Goal: Information Seeking & Learning: Learn about a topic

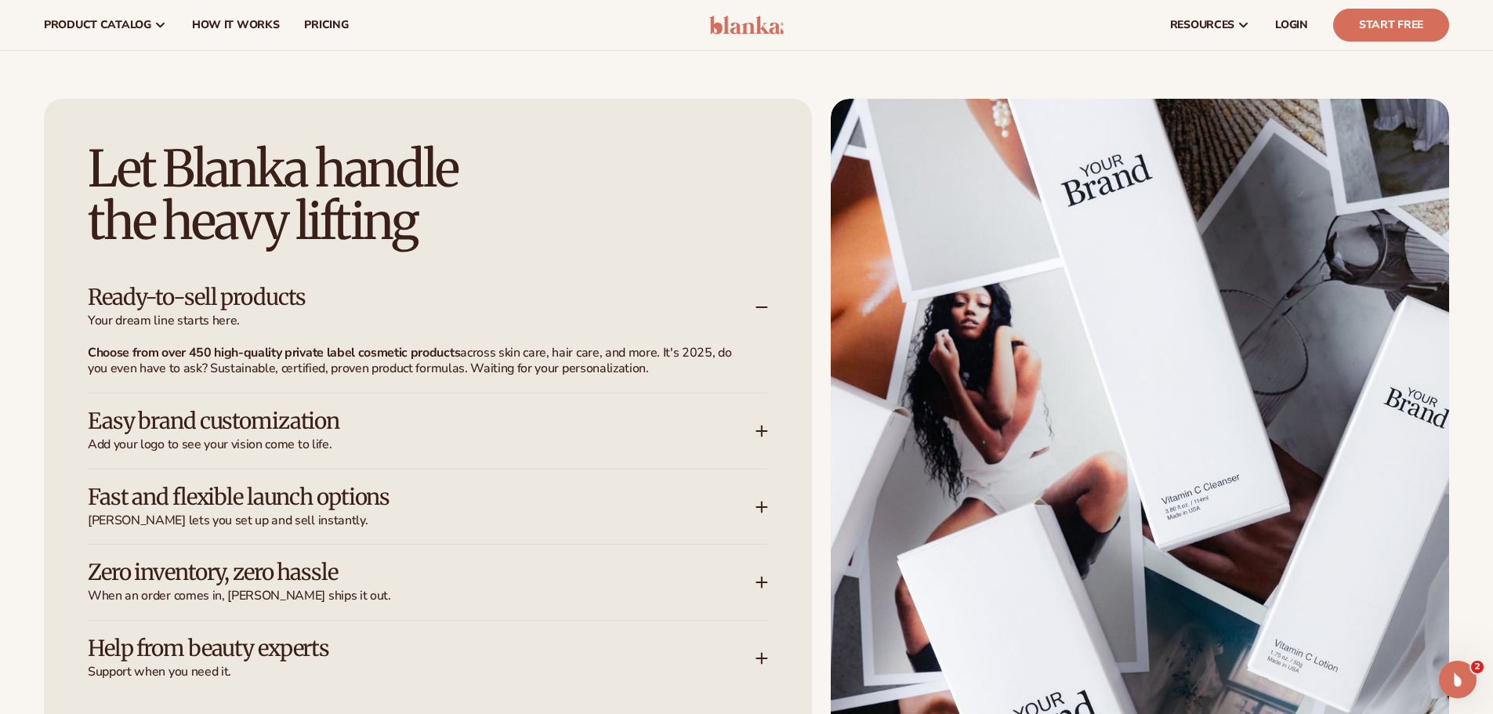
click at [429, 311] on div "Ready-to-sell products Your dream line starts here." at bounding box center [422, 307] width 668 height 44
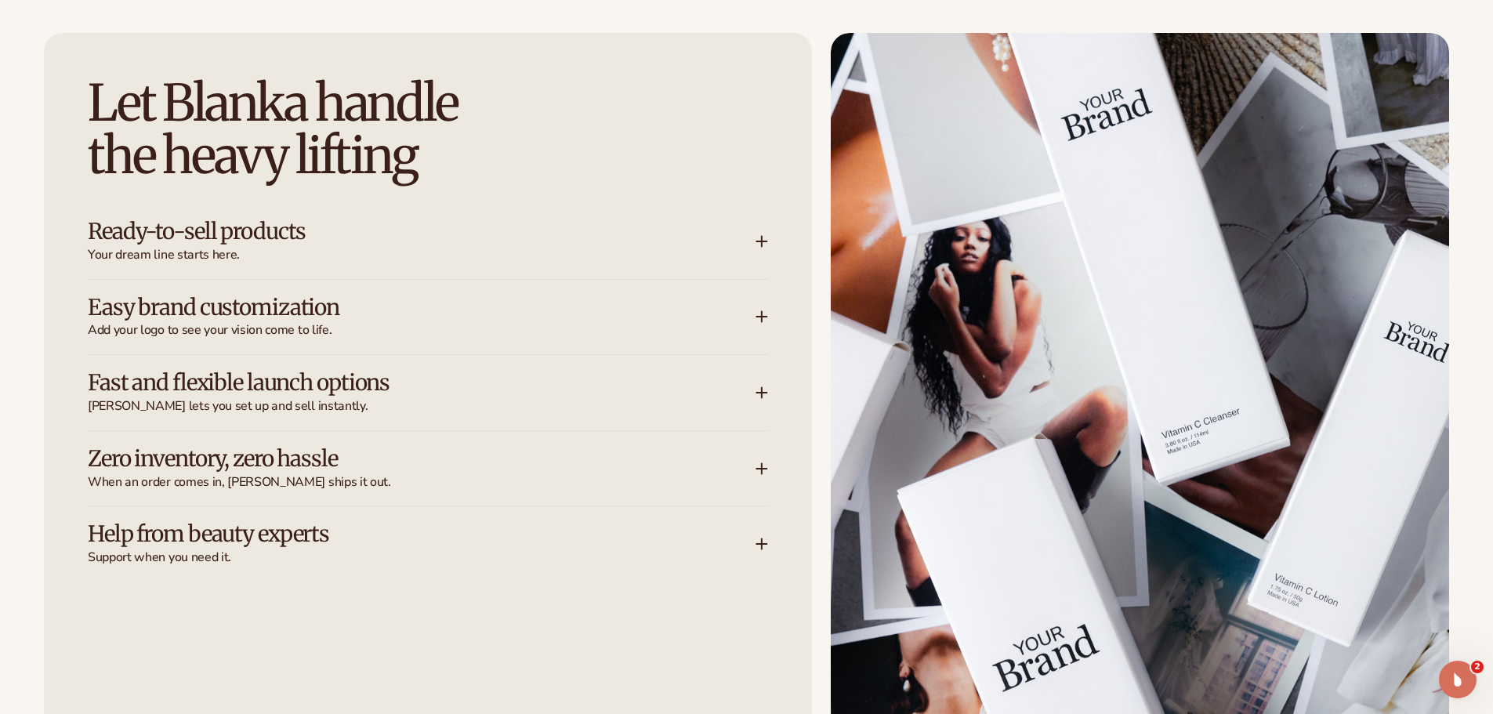
scroll to position [2038, 0]
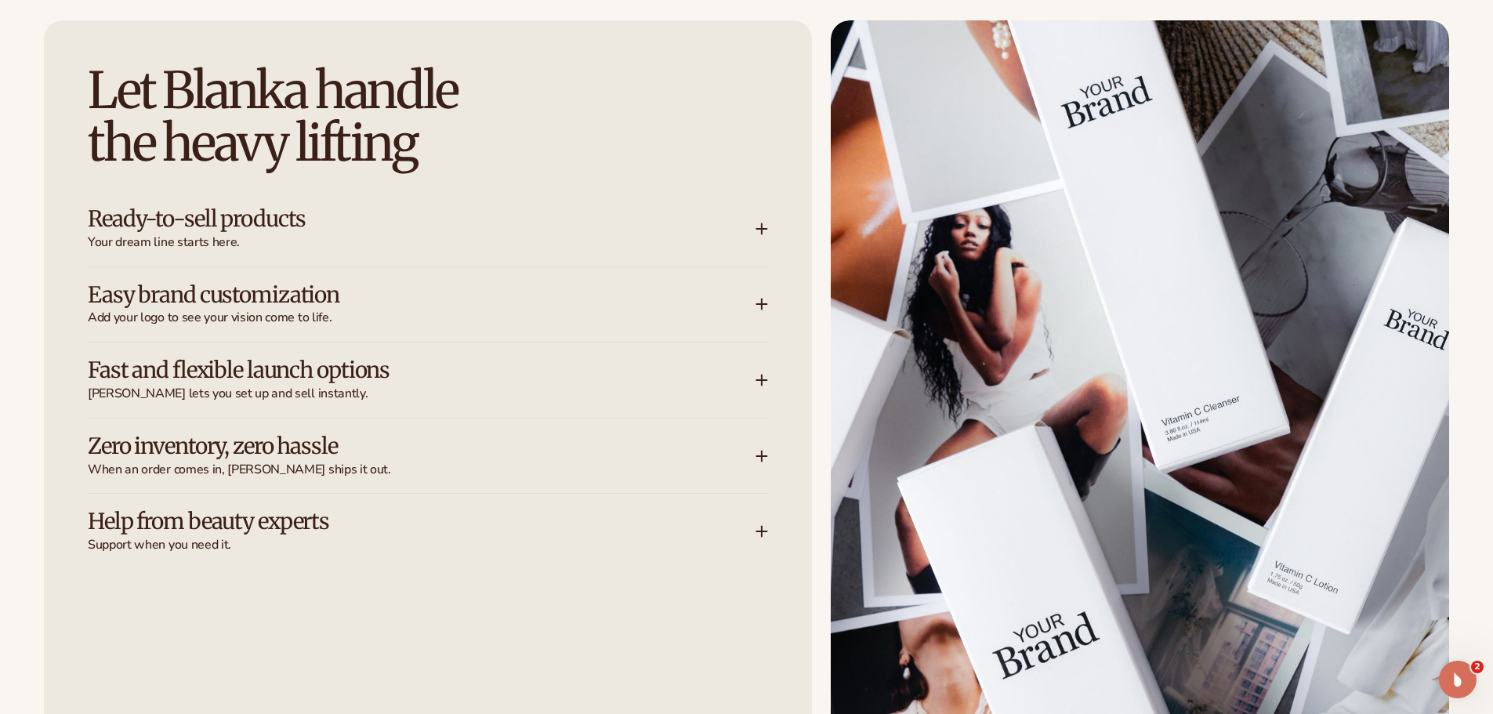
click at [241, 360] on h3 "Fast and flexible launch options" at bounding box center [398, 370] width 621 height 24
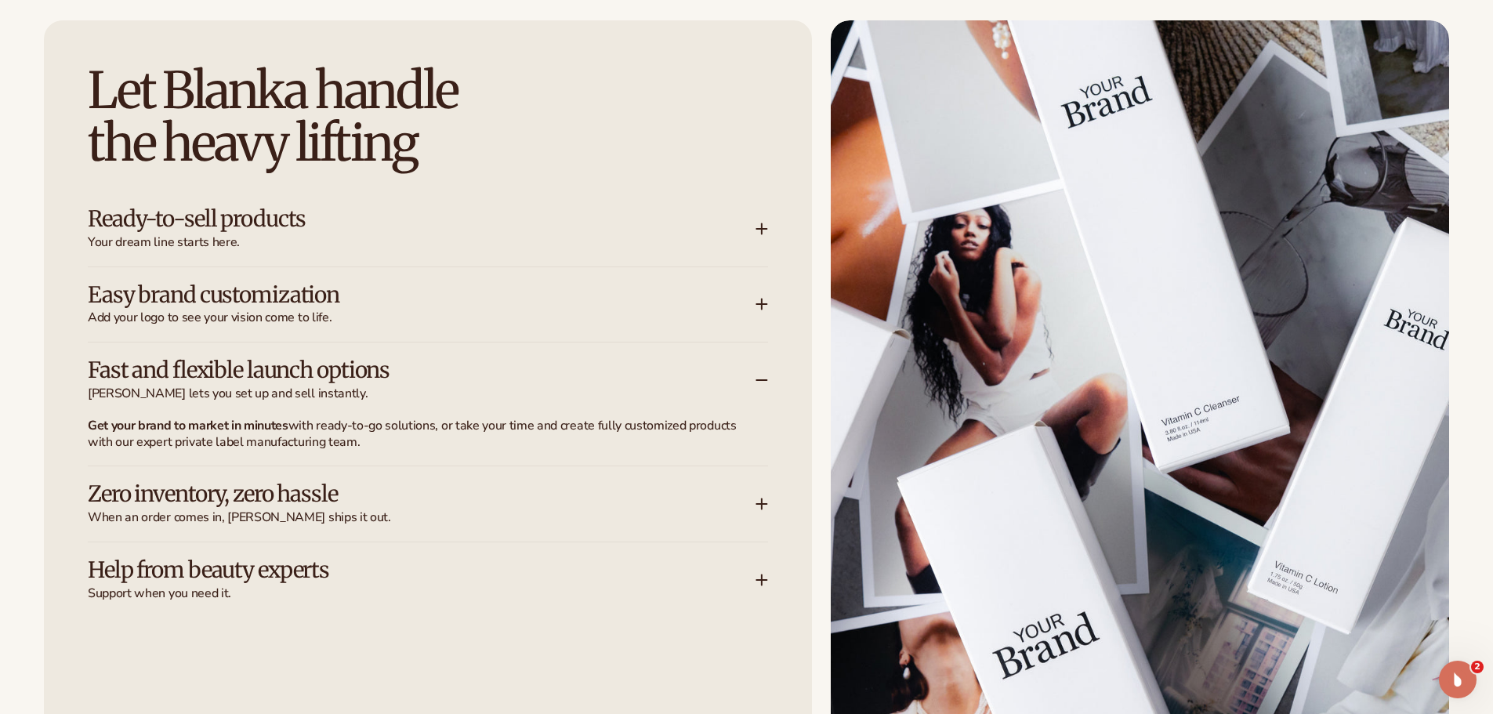
click at [235, 291] on h3 "Easy brand customization" at bounding box center [398, 295] width 621 height 24
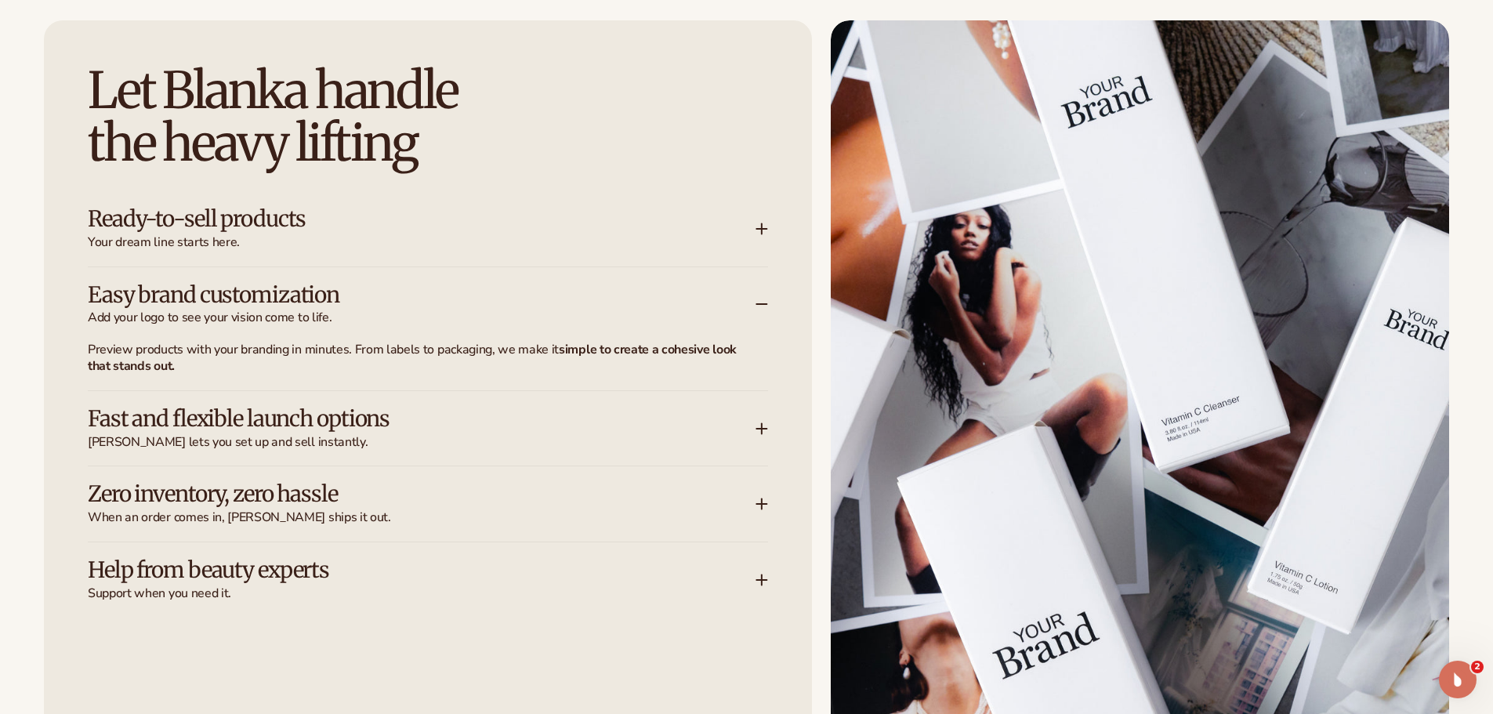
click at [241, 240] on span "Your dream line starts here." at bounding box center [422, 242] width 668 height 16
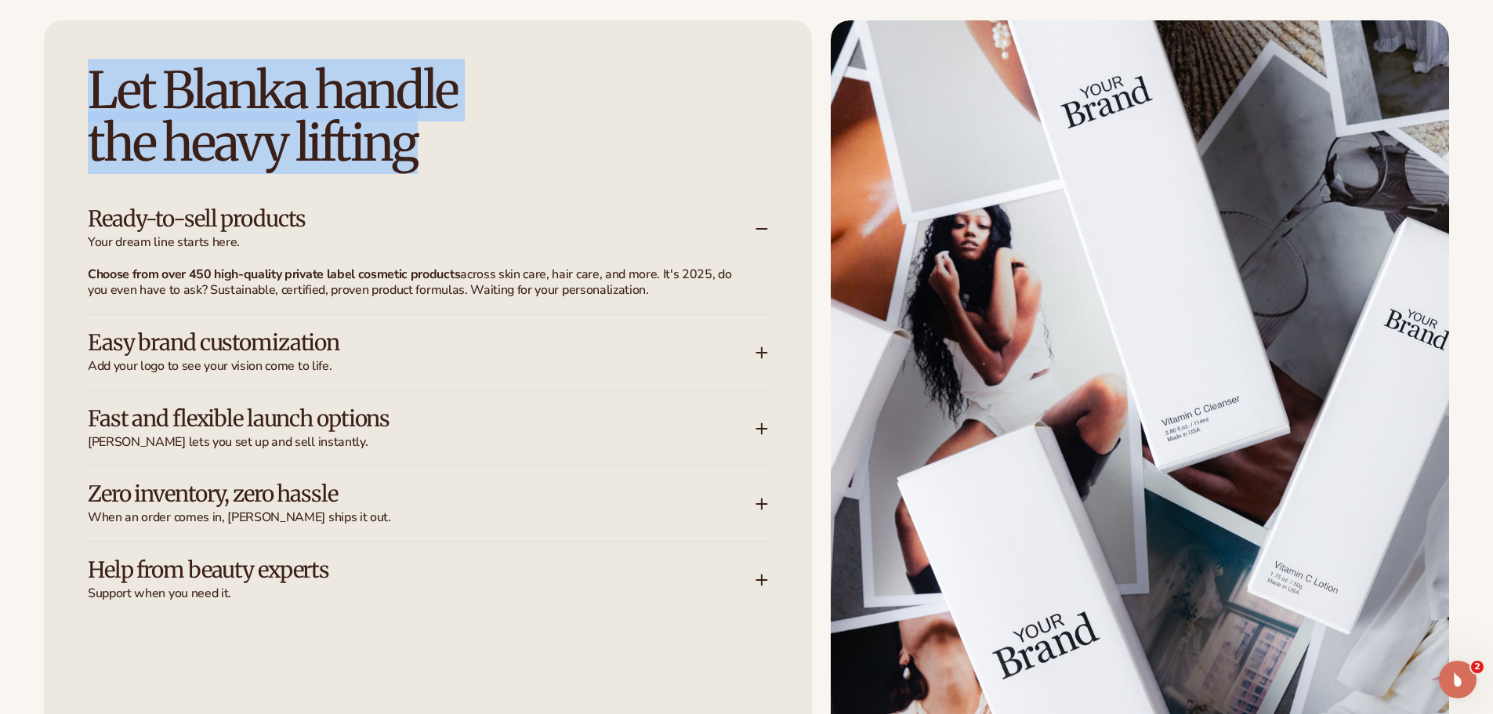
drag, startPoint x: 90, startPoint y: 93, endPoint x: 434, endPoint y: 152, distance: 348.5
click at [426, 156] on h2 "Let [PERSON_NAME] handle the heavy lifting" at bounding box center [428, 116] width 680 height 105
copy h2 "Let [PERSON_NAME] handle the heavy lifting"
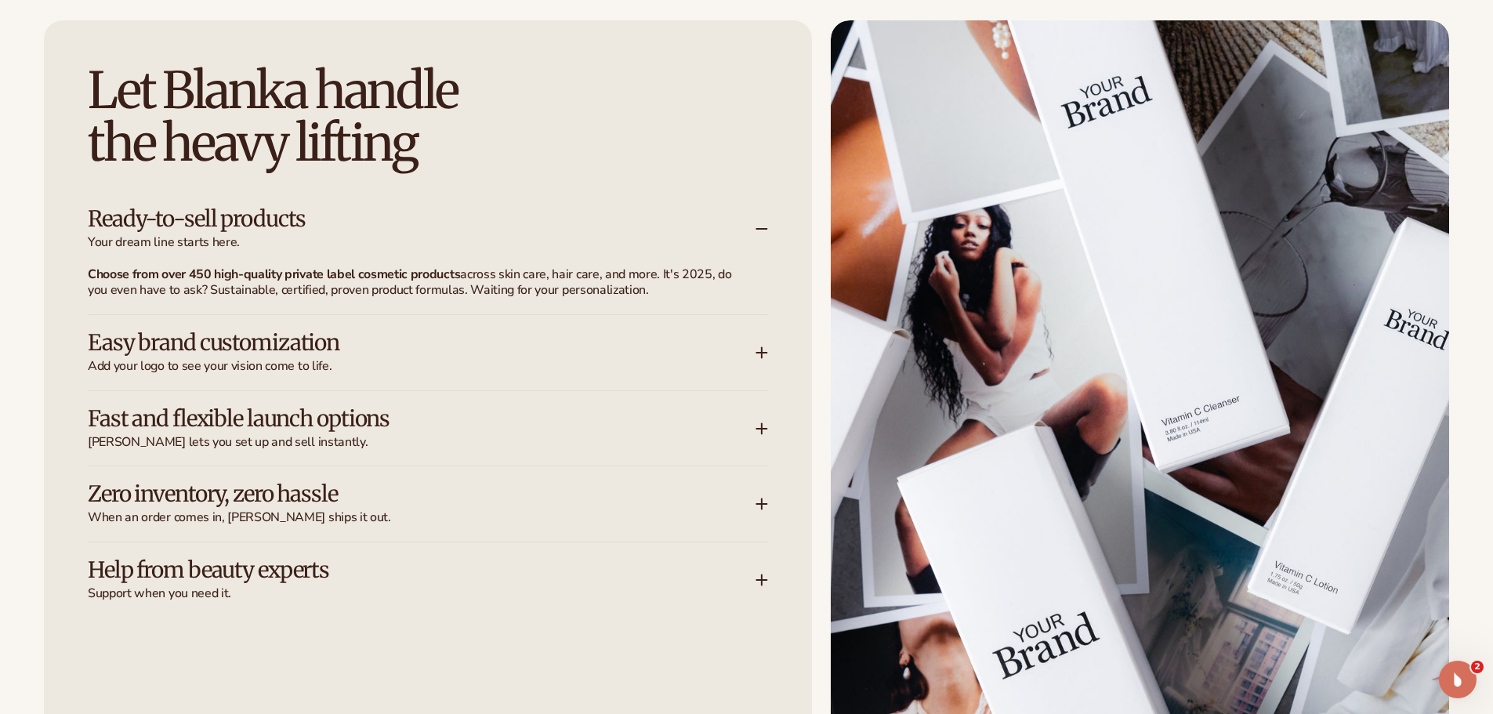
click at [177, 214] on h3 "Ready-to-sell products" at bounding box center [398, 219] width 621 height 24
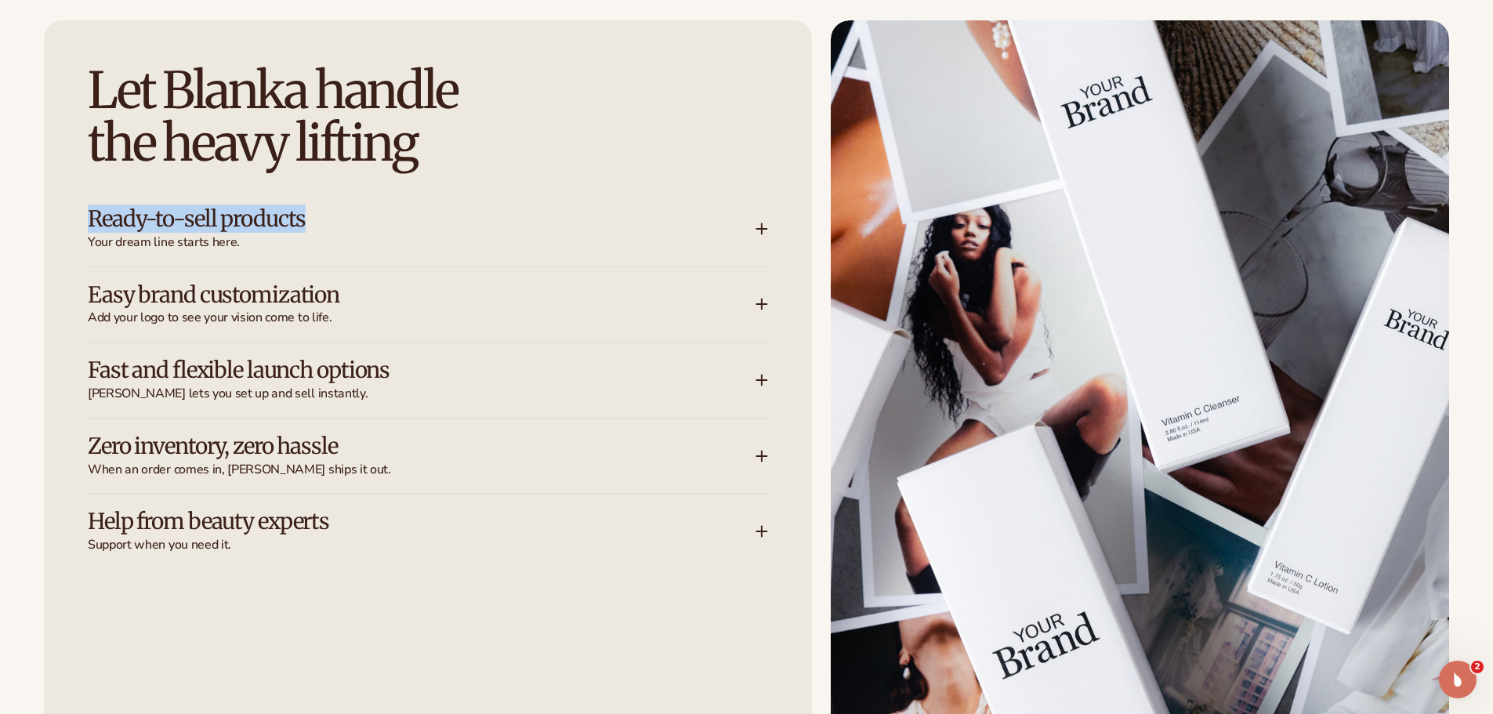
drag, startPoint x: 94, startPoint y: 218, endPoint x: 303, endPoint y: 227, distance: 209.5
click at [303, 227] on h3 "Ready-to-sell products" at bounding box center [398, 219] width 621 height 24
copy h3 "Ready-to-sell products"
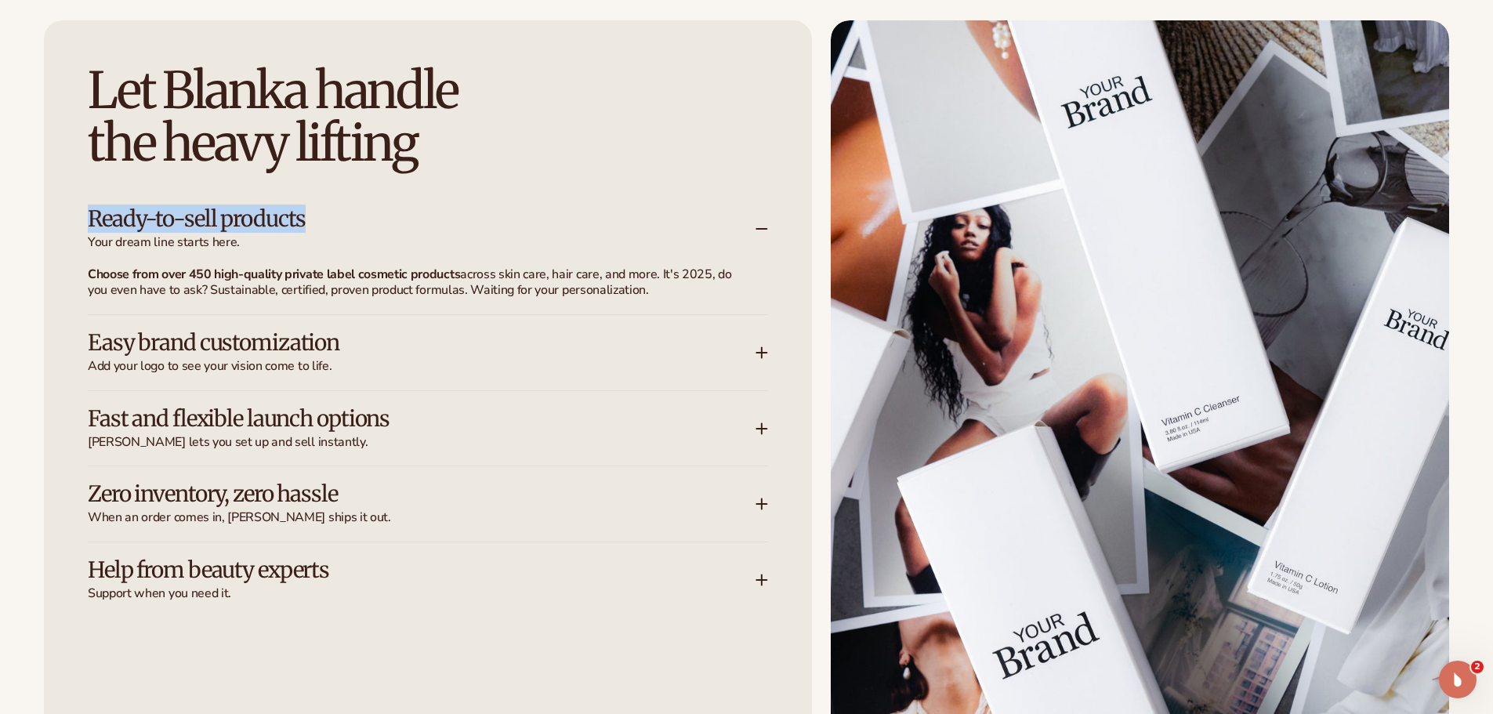
drag, startPoint x: 88, startPoint y: 273, endPoint x: 655, endPoint y: 290, distance: 567.0
click at [655, 290] on p "Choose from over 450 high-quality private label cosmetic products across [MEDIC…" at bounding box center [419, 283] width 662 height 33
copy p "Choose from over 450 high-quality private label cosmetic products across [MEDIC…"
drag, startPoint x: 93, startPoint y: 336, endPoint x: 352, endPoint y: 343, distance: 258.8
click at [352, 343] on h3 "Easy brand customization" at bounding box center [398, 343] width 621 height 24
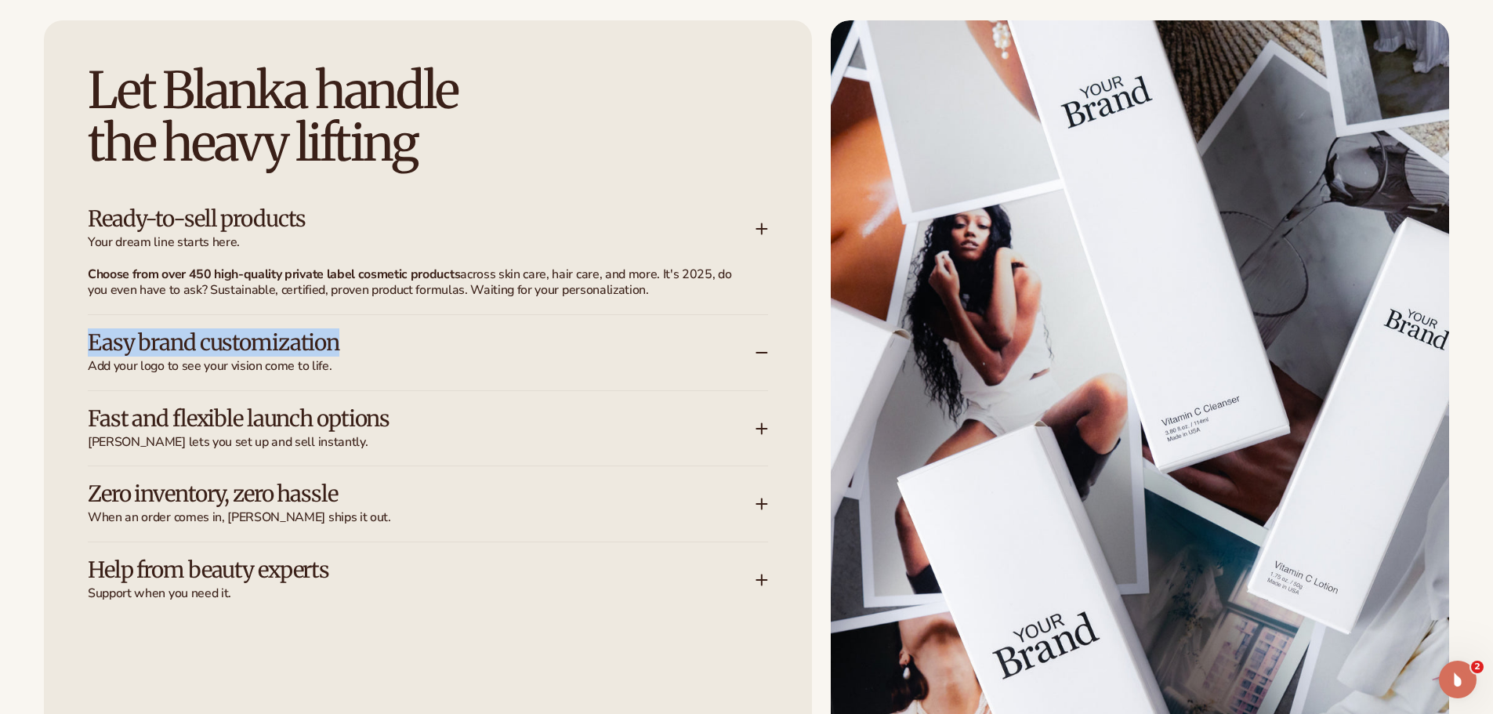
copy h3 "Easy brand customization"
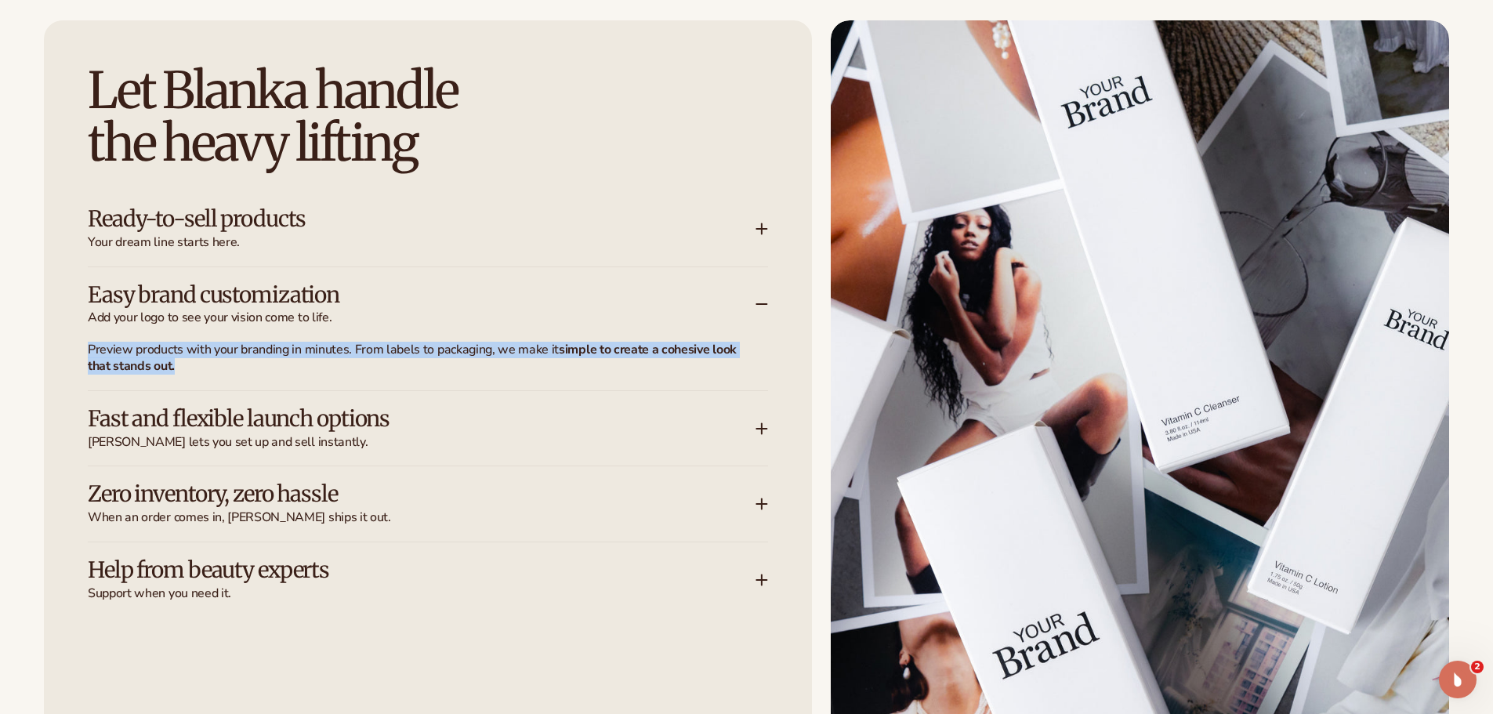
drag, startPoint x: 90, startPoint y: 346, endPoint x: 190, endPoint y: 365, distance: 101.9
click at [190, 365] on p "Preview products with your branding in minutes. From labels to packaging, we ma…" at bounding box center [419, 358] width 662 height 33
copy p "Preview products with your branding in minutes. From labels to packaging, we ma…"
click at [232, 428] on h3 "Fast and flexible launch options" at bounding box center [398, 419] width 621 height 24
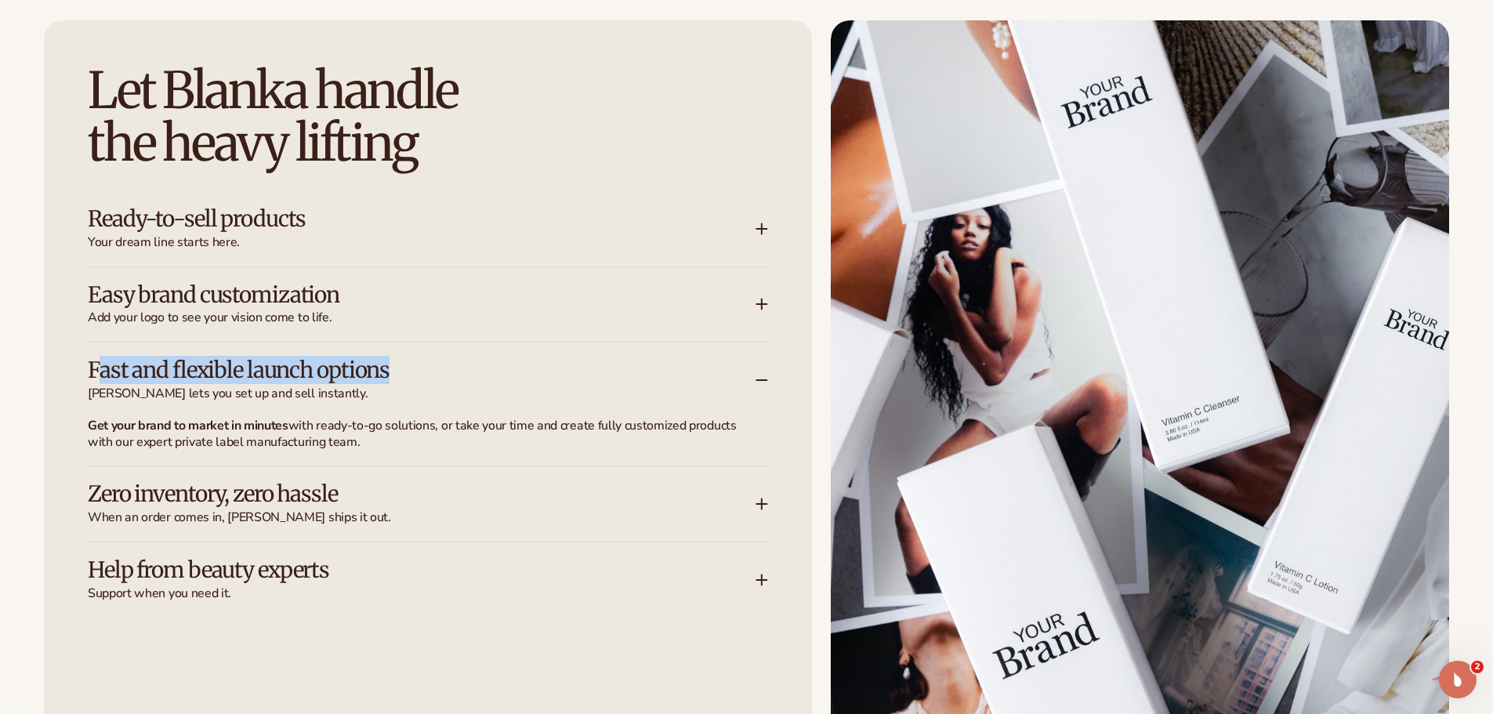
drag, startPoint x: 95, startPoint y: 369, endPoint x: 438, endPoint y: 379, distance: 343.5
click at [438, 379] on h3 "Fast and flexible launch options" at bounding box center [398, 370] width 621 height 24
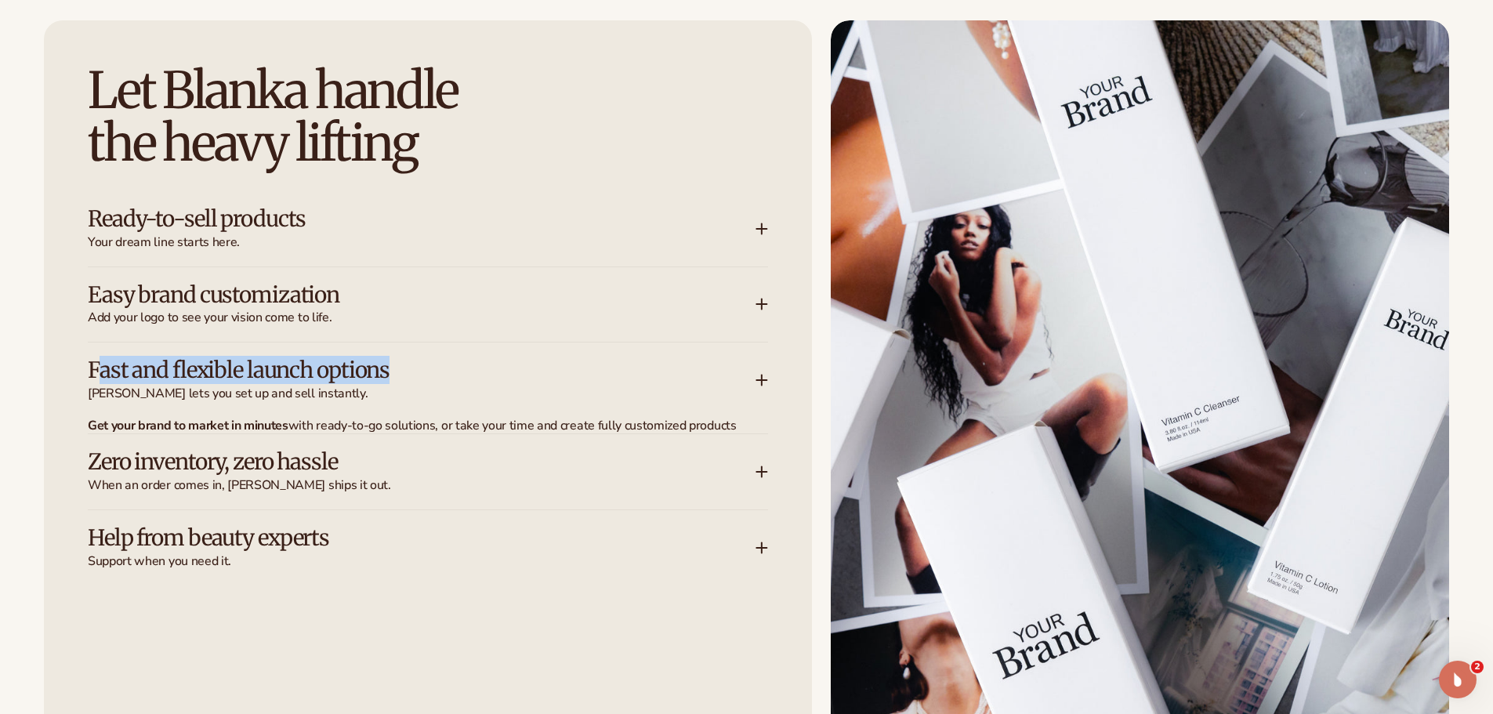
click at [433, 379] on h3 "Fast and flexible launch options" at bounding box center [398, 370] width 621 height 24
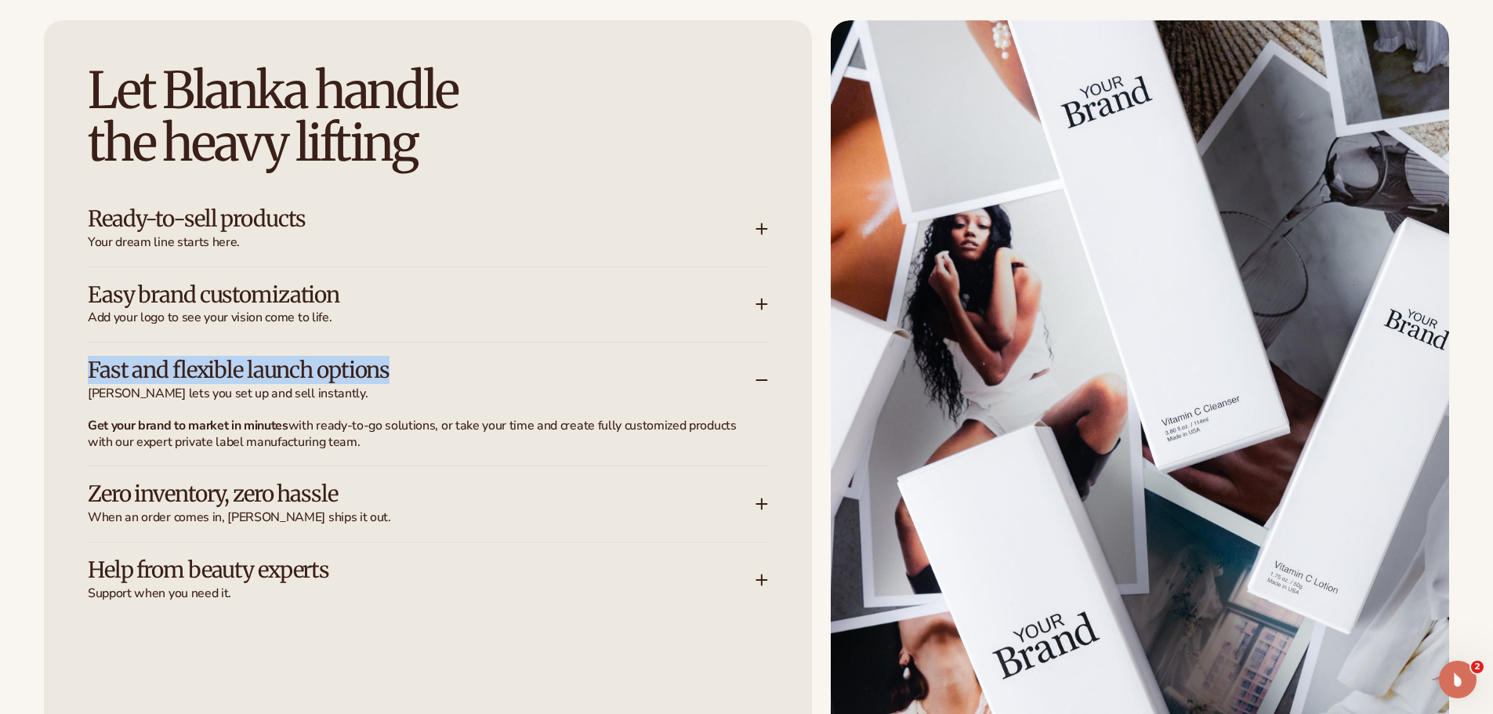
drag, startPoint x: 412, startPoint y: 375, endPoint x: 79, endPoint y: 372, distance: 332.4
click at [79, 372] on div "Let [PERSON_NAME] handle the heavy lifting Ready-to-sell products Your dream li…" at bounding box center [428, 409] width 768 height 778
copy h3 "Fast and flexible launch options"
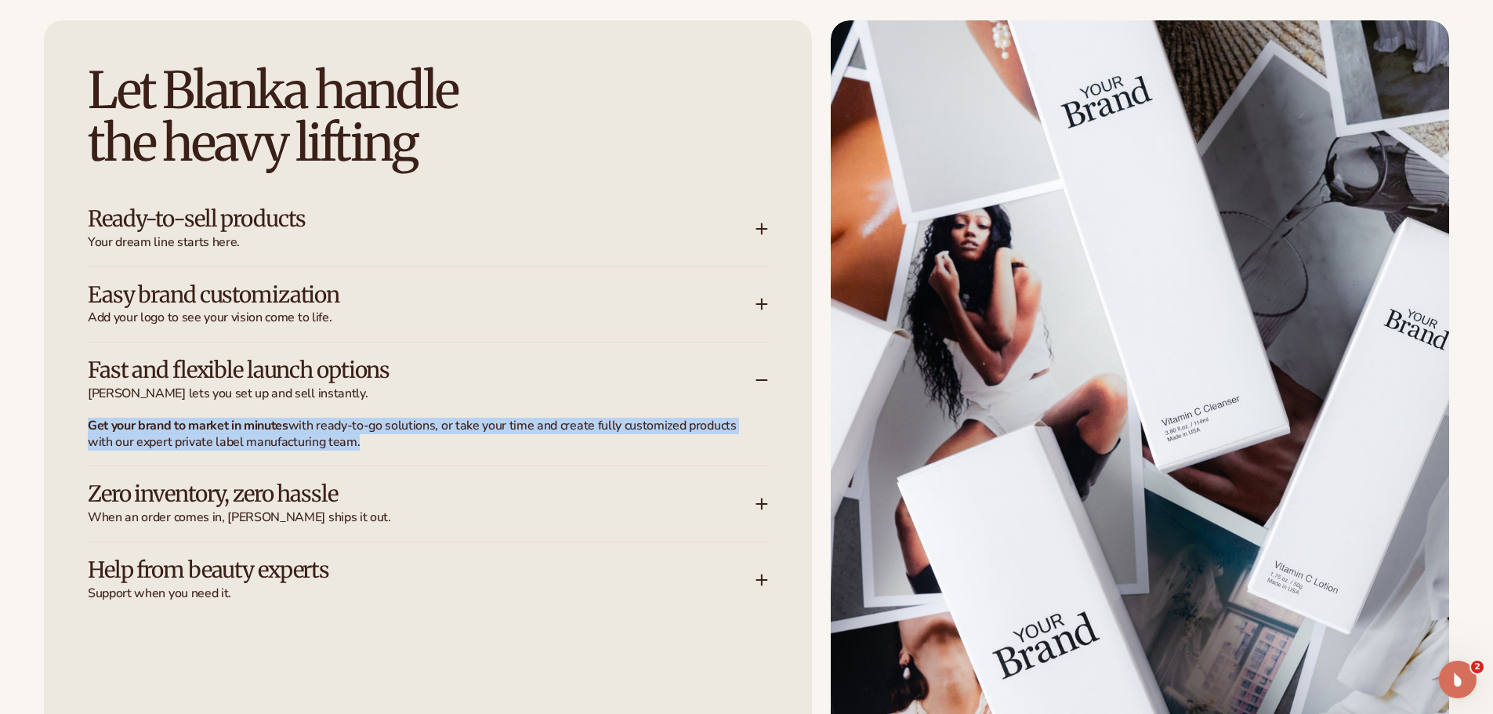
drag, startPoint x: 89, startPoint y: 418, endPoint x: 401, endPoint y: 437, distance: 312.6
click at [401, 437] on p "Get your brand to market in minutes with ready-to-go solutions, or take your ti…" at bounding box center [419, 434] width 662 height 33
copy p "Get your brand to market in minutes with ready-to-go solutions, or take your ti…"
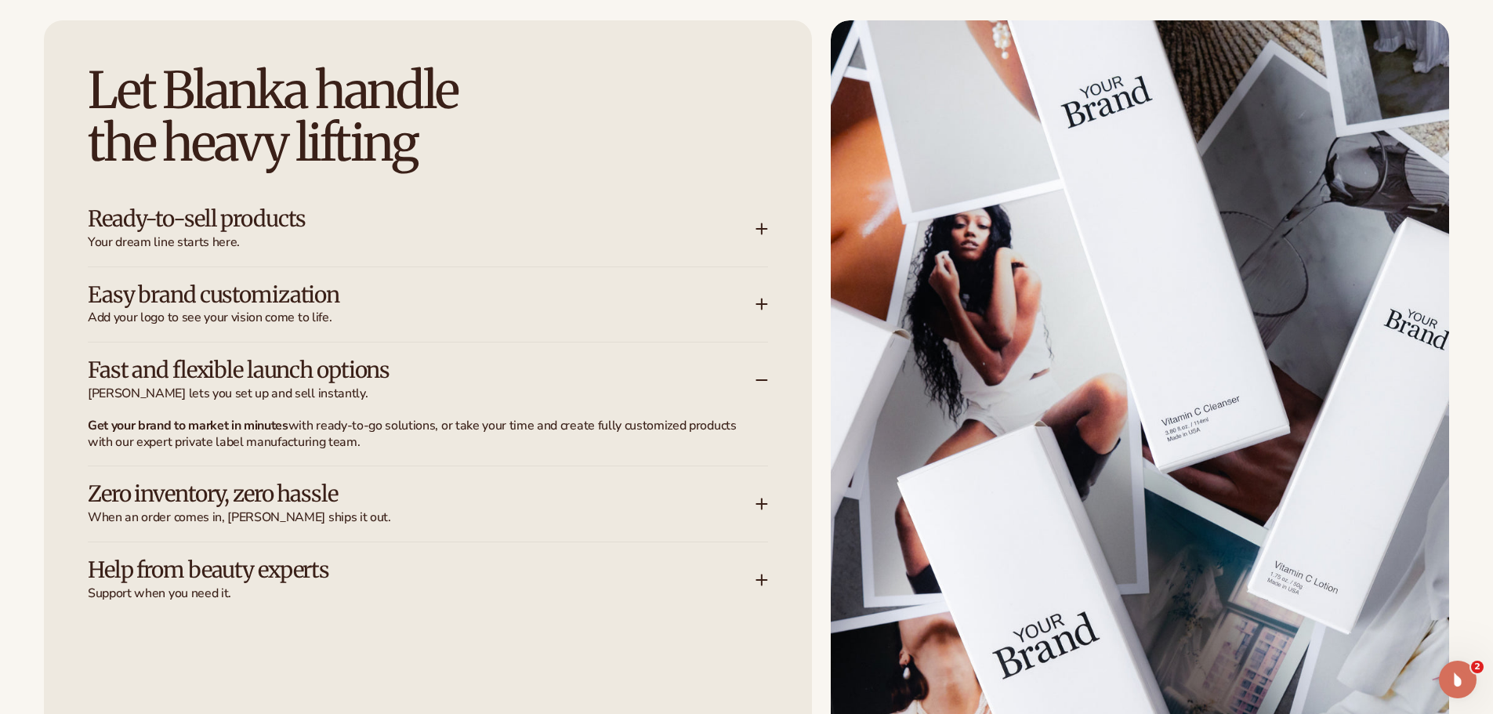
click at [297, 503] on h3 "Zero inventory, zero hassle" at bounding box center [398, 494] width 621 height 24
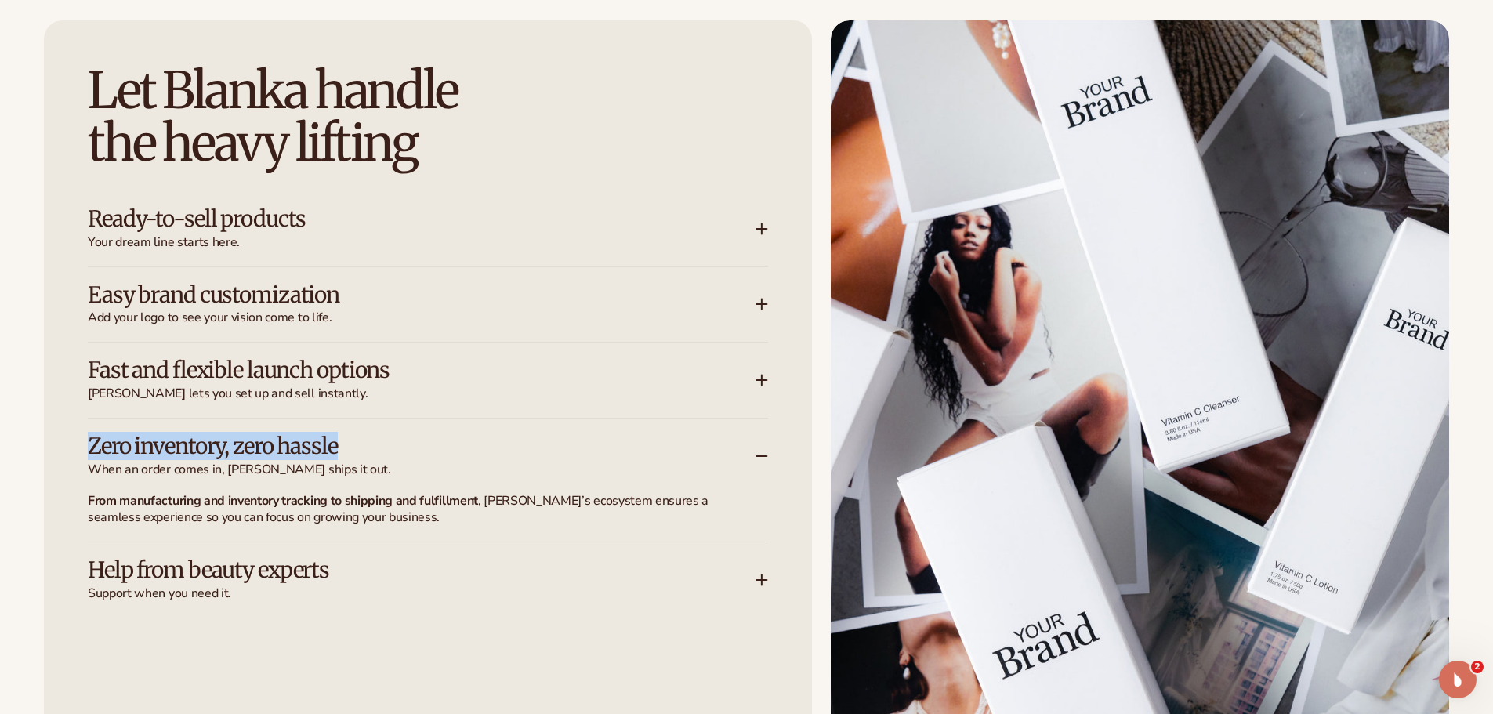
drag, startPoint x: 143, startPoint y: 446, endPoint x: 344, endPoint y: 442, distance: 201.5
click at [344, 442] on h3 "Zero inventory, zero hassle" at bounding box center [398, 446] width 621 height 24
copy h3 "Zero inventory, zero hassle"
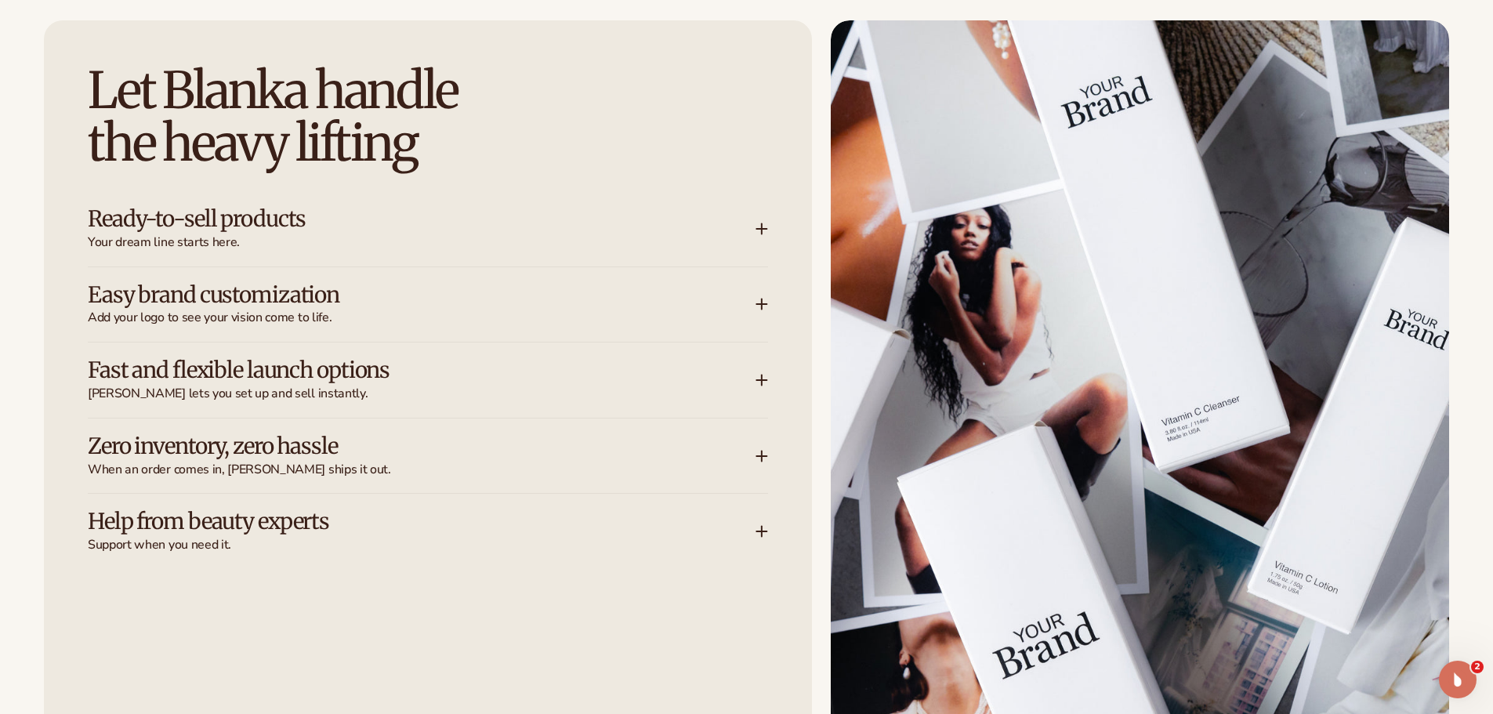
click at [147, 479] on div "Zero inventory, zero hassle When an order comes in, [PERSON_NAME] ships it out." at bounding box center [428, 456] width 680 height 75
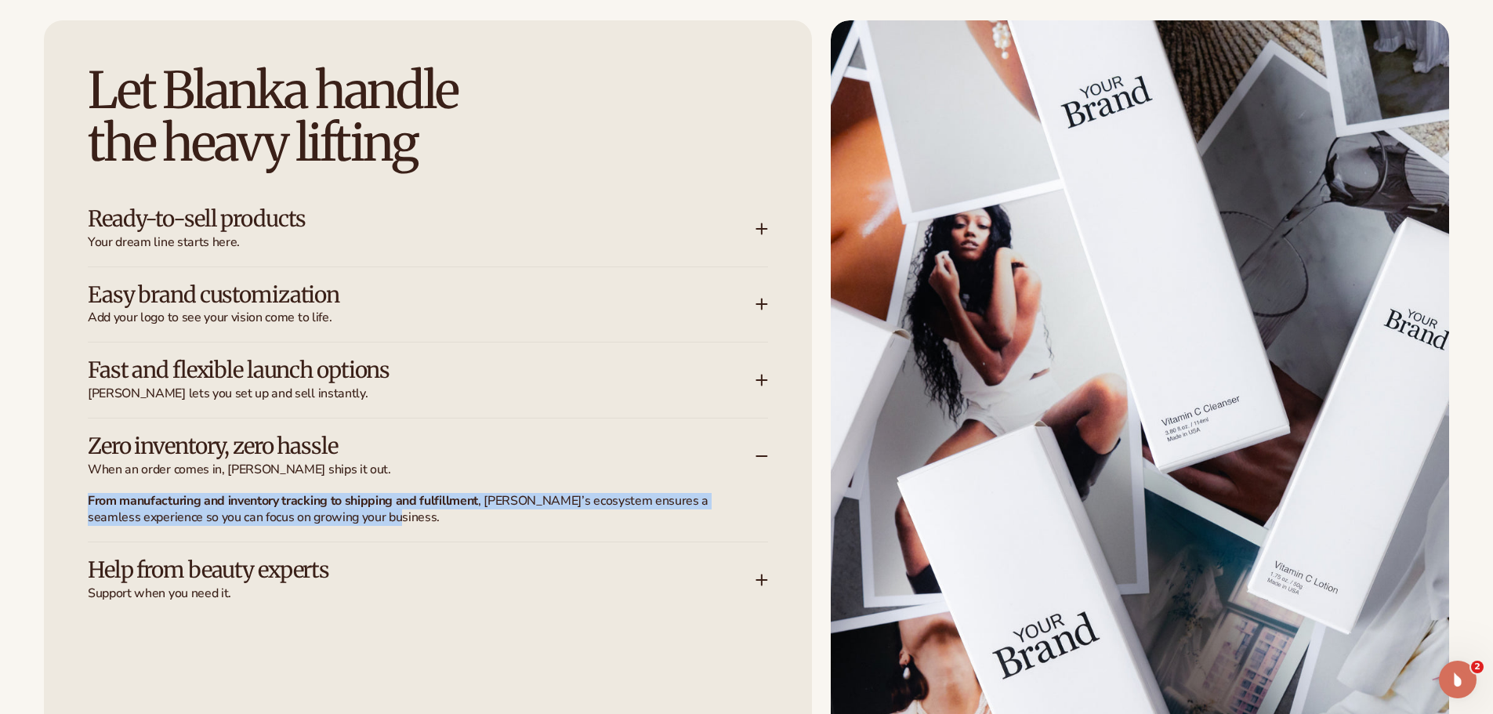
drag, startPoint x: 93, startPoint y: 498, endPoint x: 481, endPoint y: 510, distance: 387.5
click at [481, 510] on div "Let [PERSON_NAME] handle the heavy lifting Ready-to-sell products Your dream li…" at bounding box center [428, 409] width 768 height 778
copy p "From manufacturing and inventory tracking to shipping and fulfillment , [PERSON…"
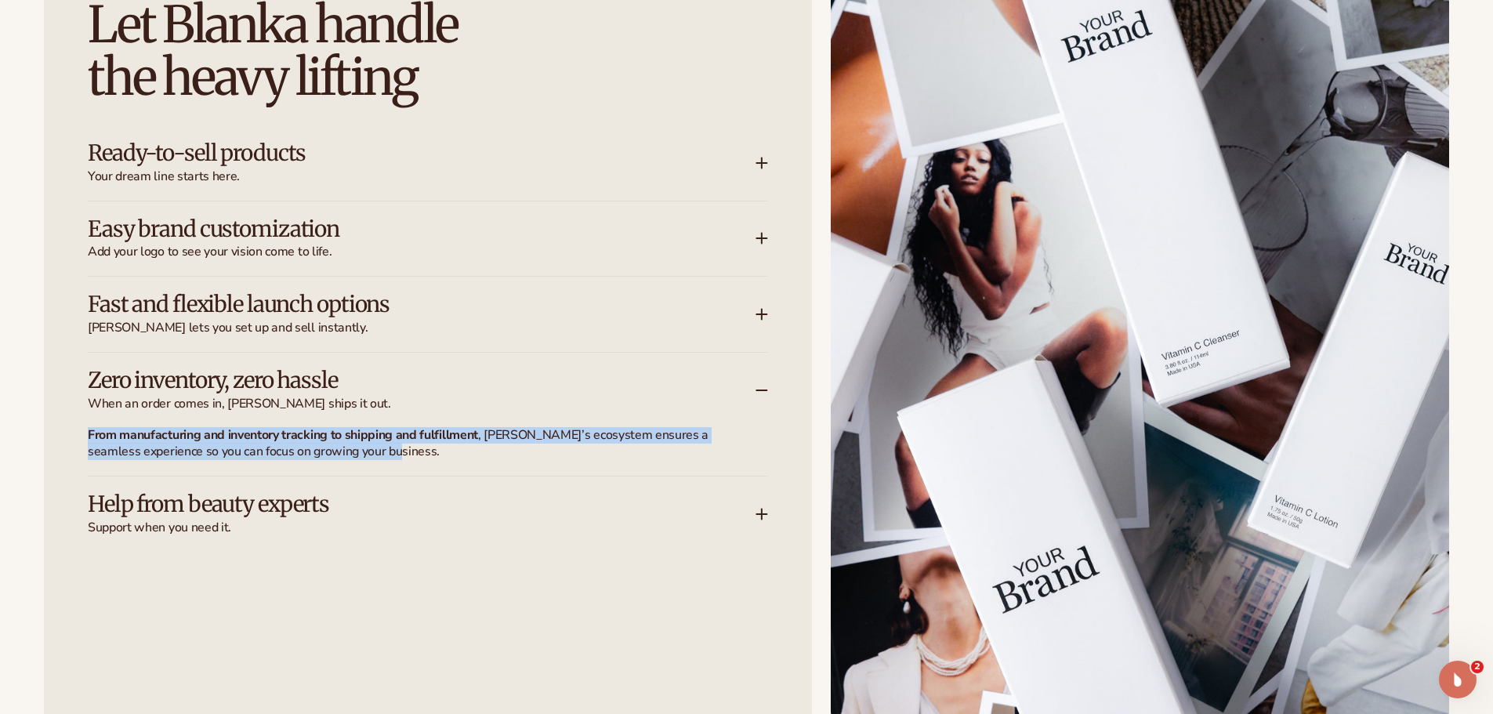
scroll to position [2195, 0]
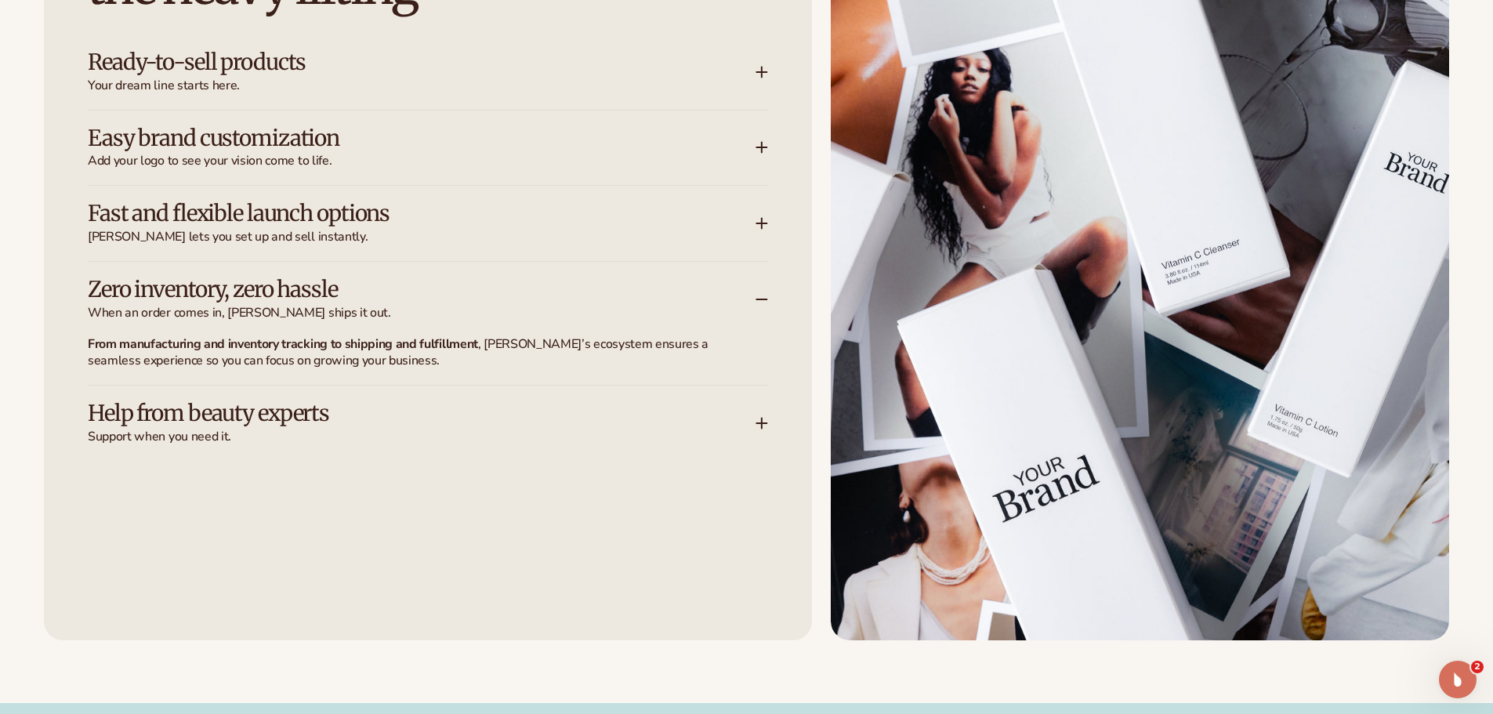
click at [260, 418] on h3 "Help from beauty experts" at bounding box center [398, 413] width 621 height 24
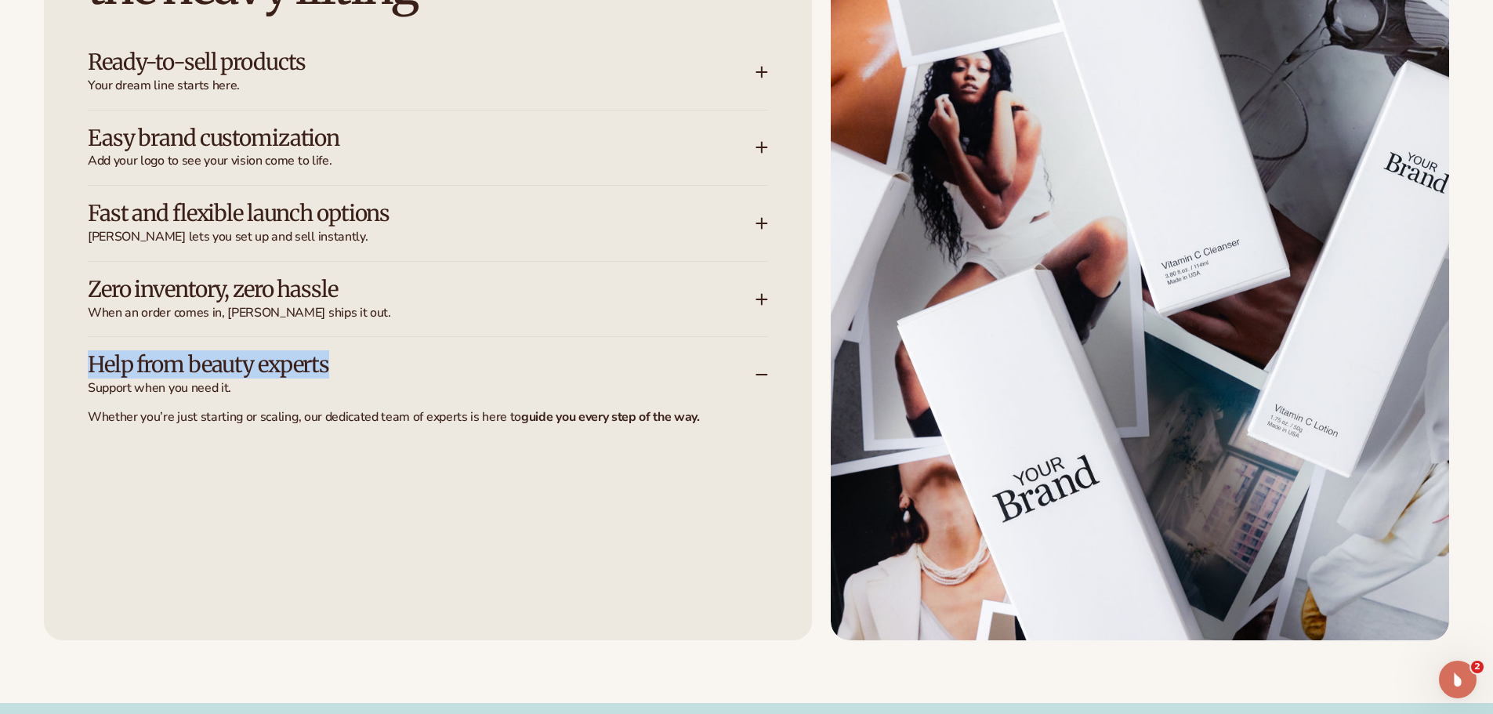
drag, startPoint x: 87, startPoint y: 365, endPoint x: 332, endPoint y: 365, distance: 245.4
click at [332, 365] on div "Let [PERSON_NAME] handle the heavy lifting Ready-to-sell products Your dream li…" at bounding box center [428, 253] width 768 height 778
copy h3 "Help from beauty experts"
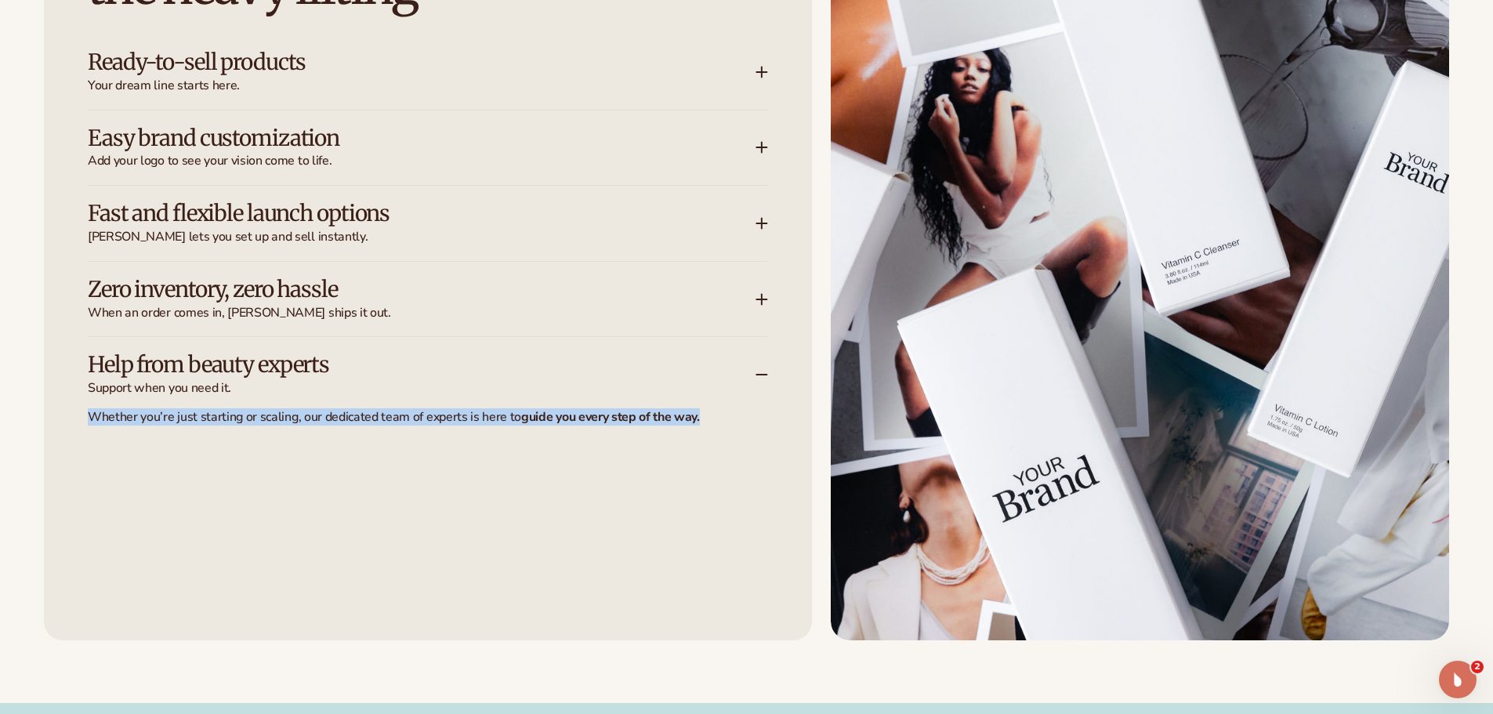
drag, startPoint x: 149, startPoint y: 417, endPoint x: 738, endPoint y: 436, distance: 589.8
click at [738, 436] on div "Let [PERSON_NAME] handle the heavy lifting Ready-to-sell products Your dream li…" at bounding box center [428, 253] width 768 height 778
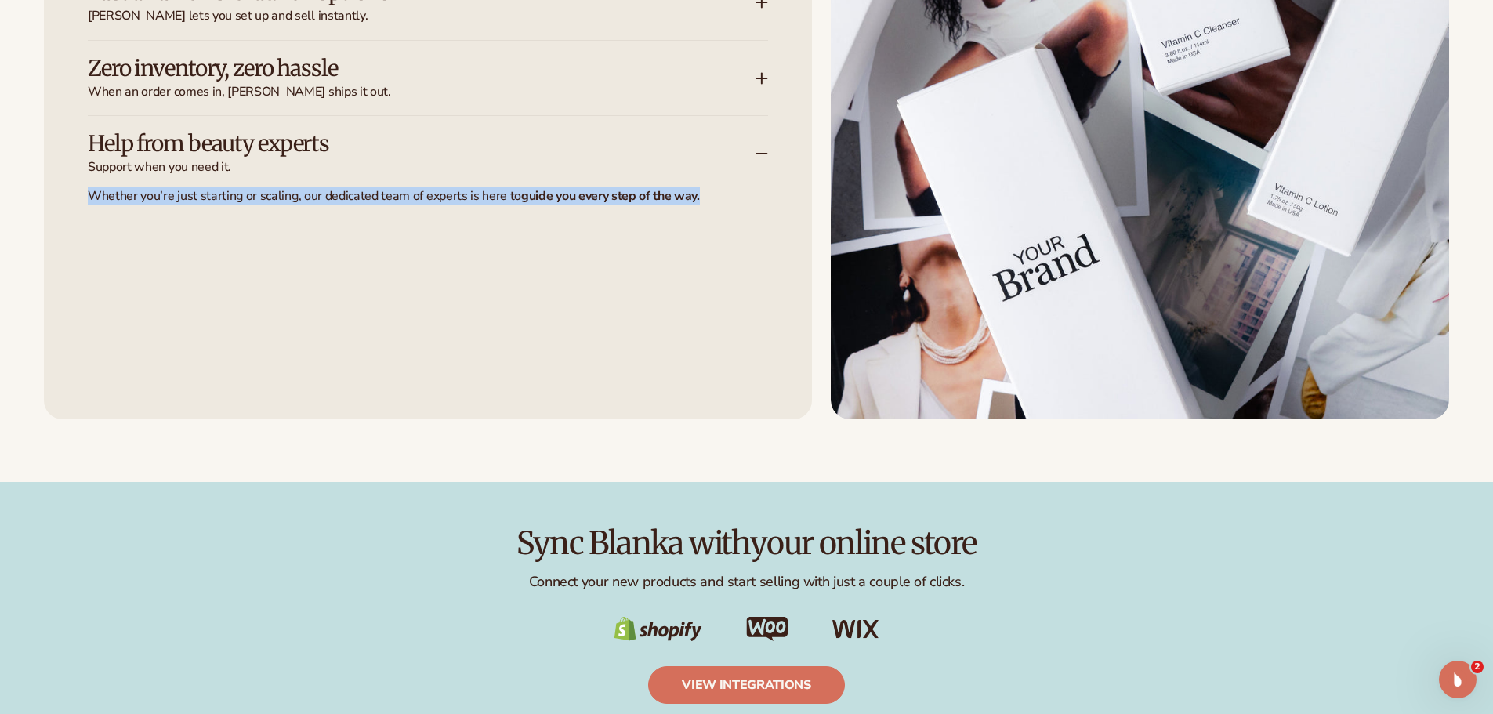
scroll to position [2430, 0]
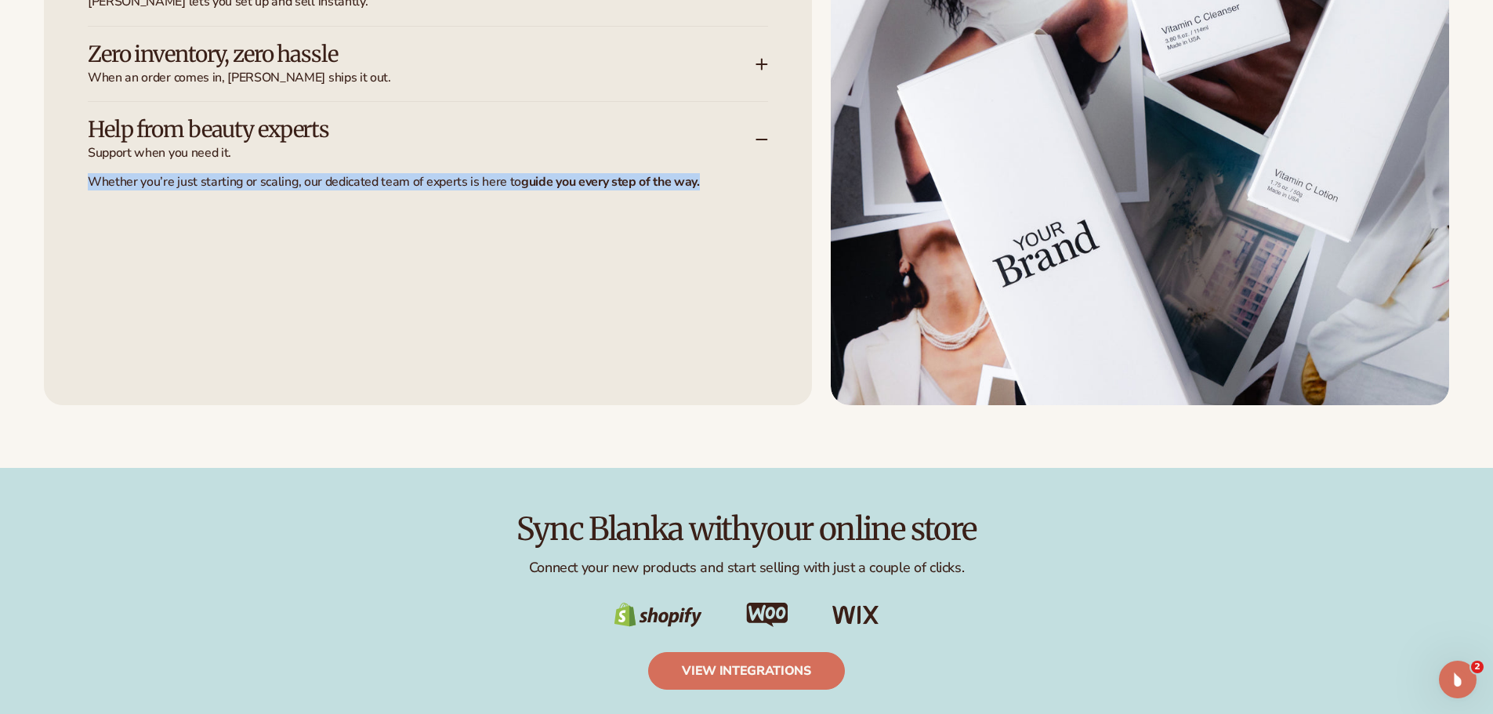
click at [451, 169] on div "Whether you’re just starting or scaling, our dedicated team of experts is here …" at bounding box center [419, 175] width 662 height 29
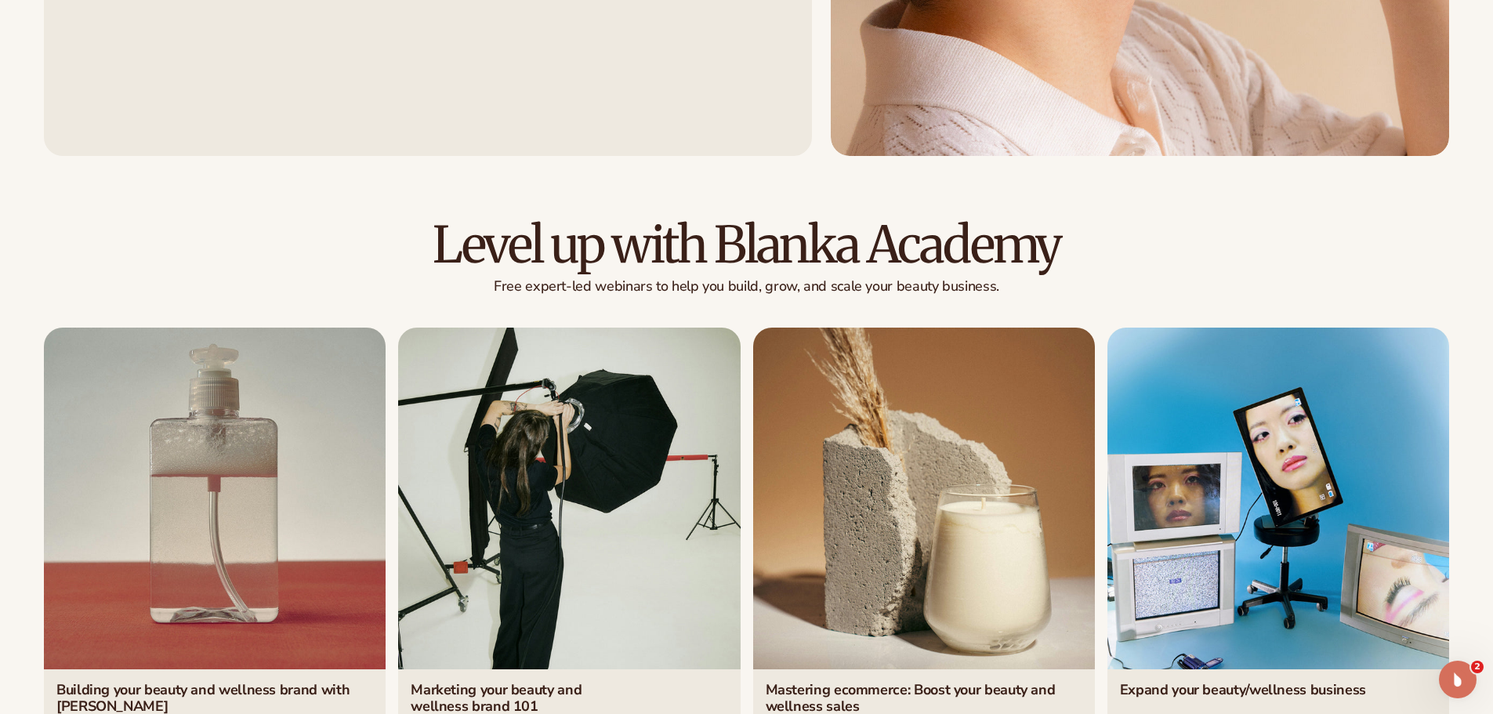
scroll to position [7168, 0]
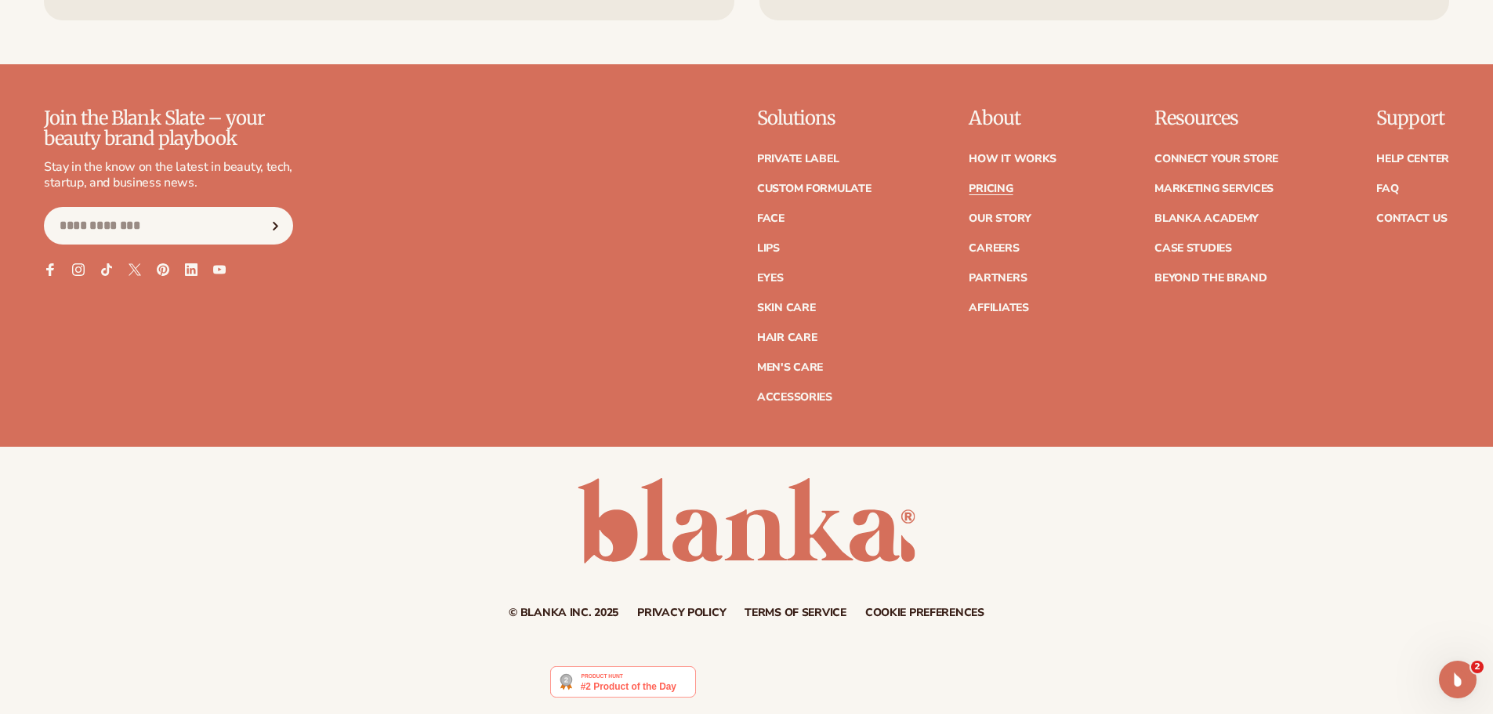
click at [995, 192] on link "Pricing" at bounding box center [991, 188] width 44 height 11
